Goal: Task Accomplishment & Management: Use online tool/utility

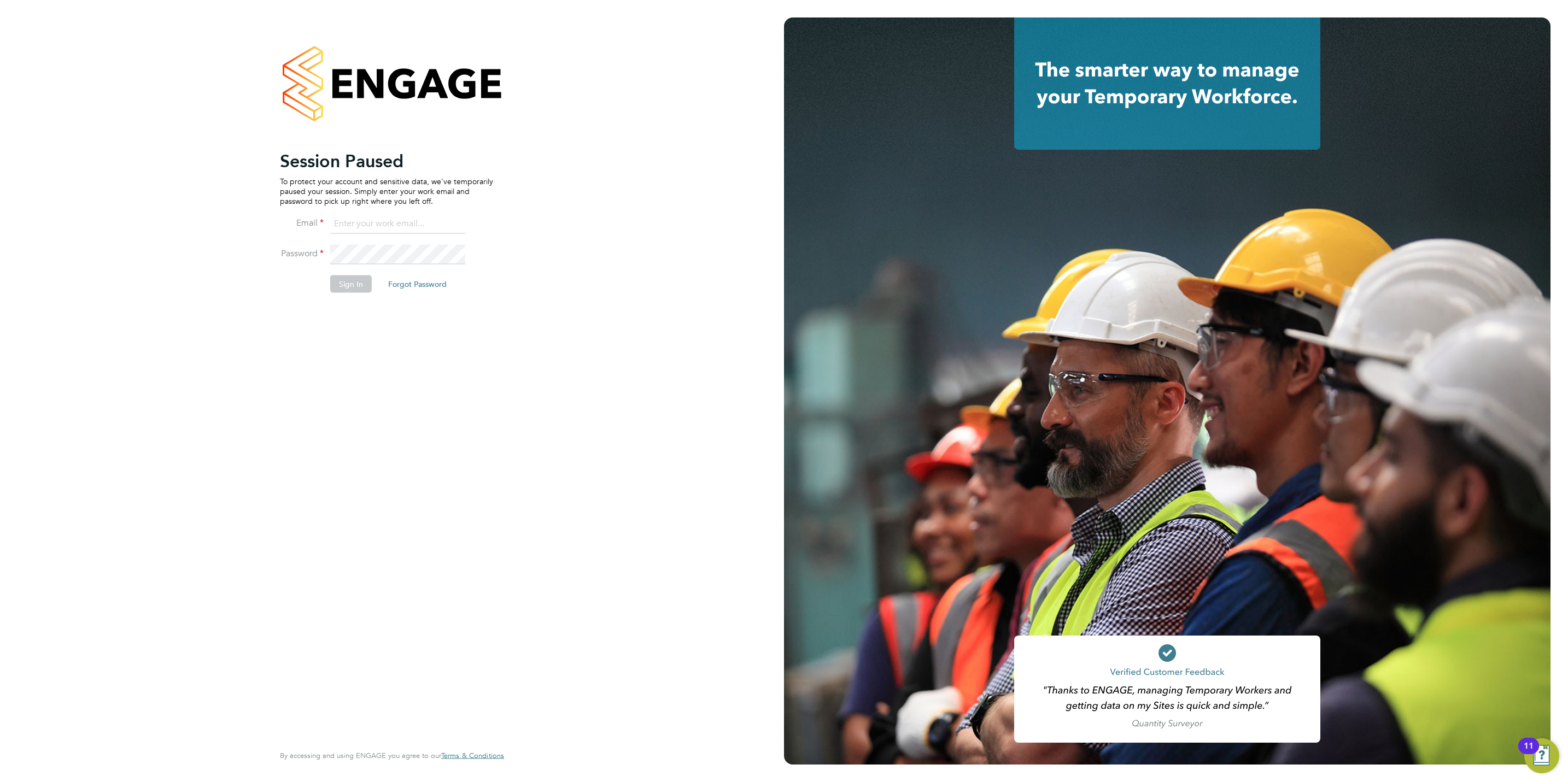
type input "j.mott@oandb.co.uk"
click at [352, 298] on li "Sign In Forgot Password" at bounding box center [387, 290] width 213 height 29
click at [353, 298] on li "Sign In Forgot Password" at bounding box center [387, 290] width 213 height 29
drag, startPoint x: 353, startPoint y: 298, endPoint x: 345, endPoint y: 281, distance: 18.8
click at [345, 281] on button "Sign In" at bounding box center [351, 284] width 41 height 18
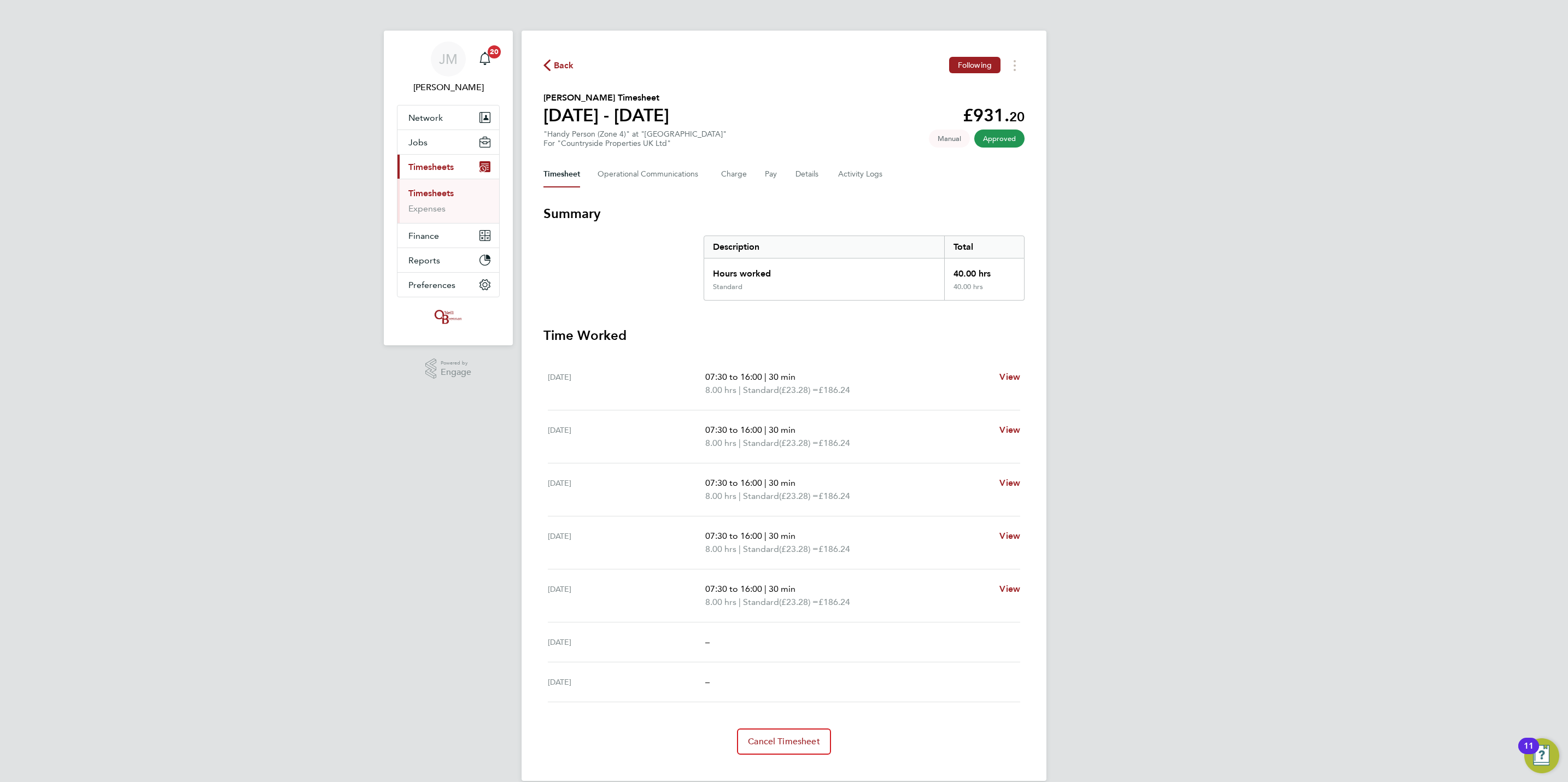
click at [430, 192] on link "Timesheets" at bounding box center [431, 193] width 46 height 10
